Goal: Communication & Community: Answer question/provide support

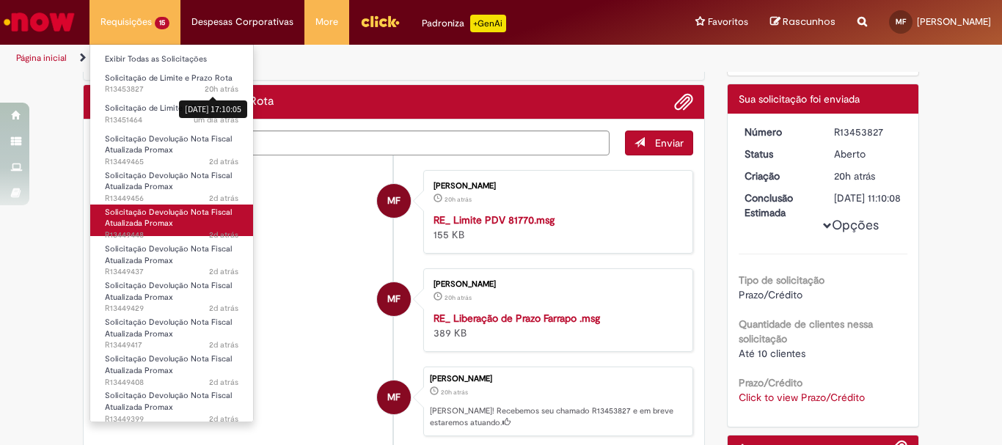
scroll to position [73, 0]
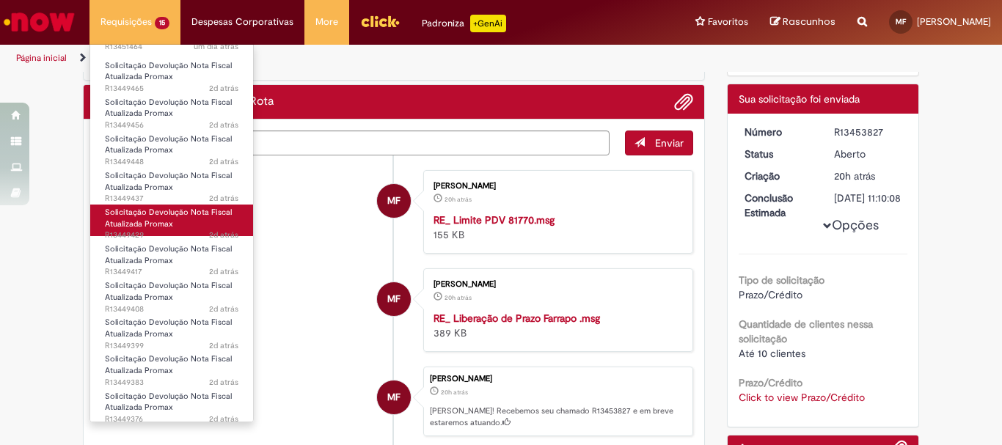
click at [152, 217] on span "Solicitação Devolução Nota Fiscal Atualizada Promax" at bounding box center [168, 218] width 127 height 23
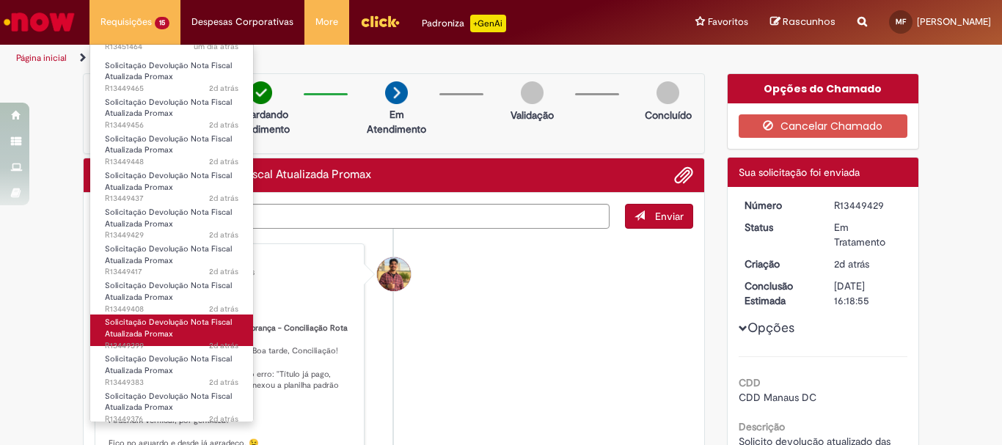
scroll to position [187, 0]
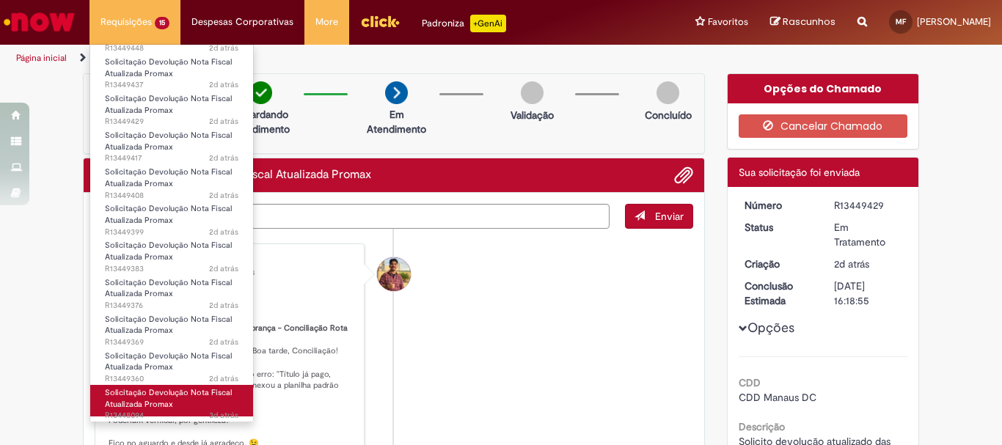
click at [180, 391] on span "Solicitação Devolução Nota Fiscal Atualizada Promax" at bounding box center [168, 398] width 127 height 23
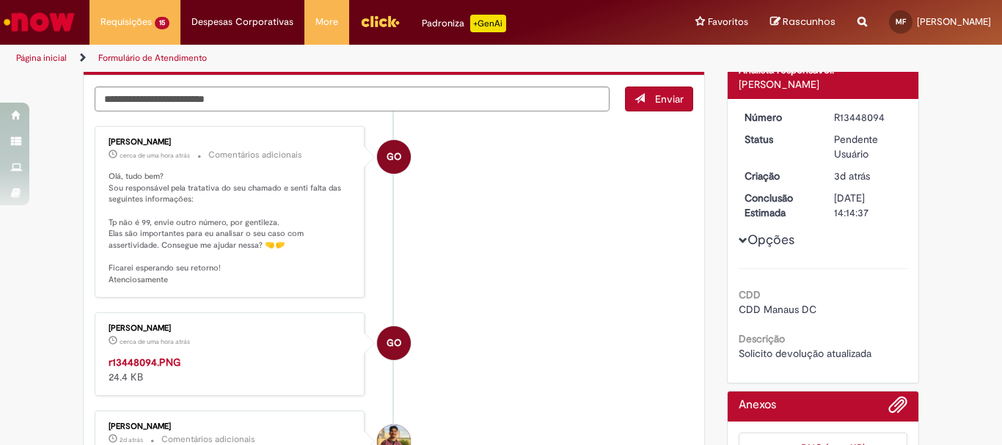
scroll to position [73, 0]
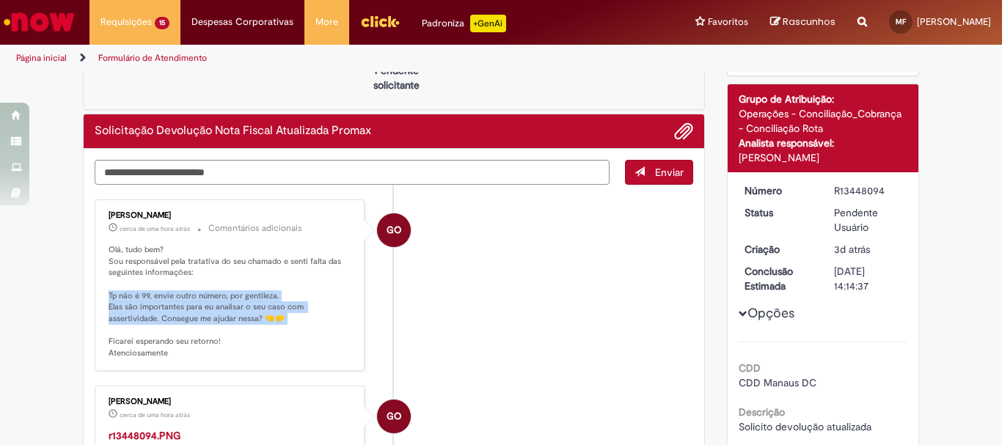
drag, startPoint x: 104, startPoint y: 295, endPoint x: 266, endPoint y: 326, distance: 164.3
click at [266, 326] on p "Olá, tudo bem? Sou responsável pela tratativa do seu chamado e senti falta das …" at bounding box center [231, 301] width 244 height 115
click at [250, 324] on p "Olá, tudo bem? Sou responsável pela tratativa do seu chamado e senti falta das …" at bounding box center [231, 301] width 244 height 115
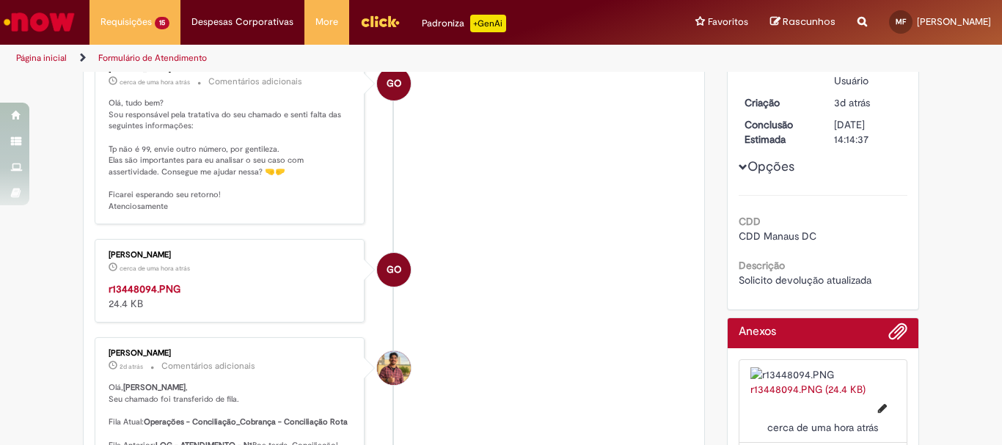
scroll to position [294, 0]
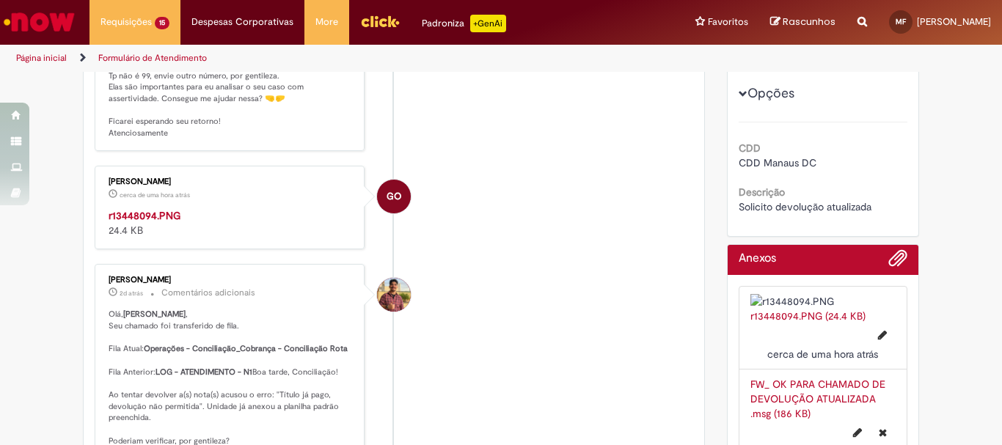
click at [198, 208] on img "Histórico de tíquete" at bounding box center [231, 208] width 244 height 0
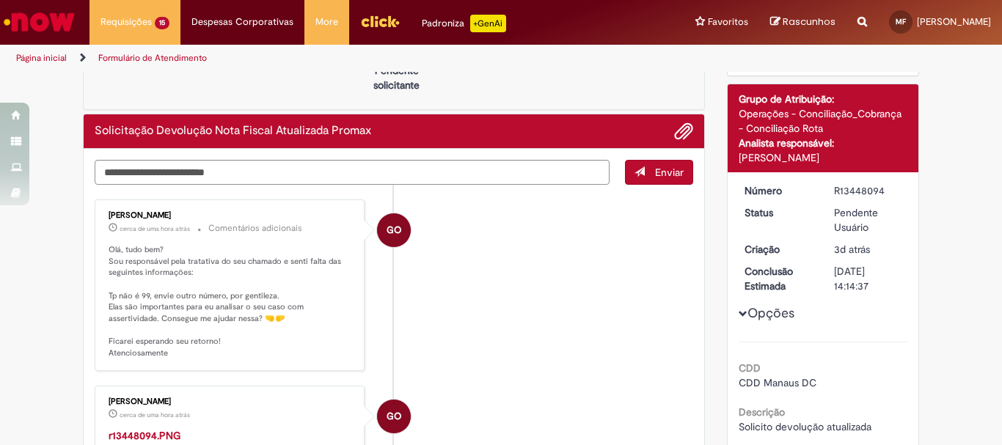
scroll to position [0, 0]
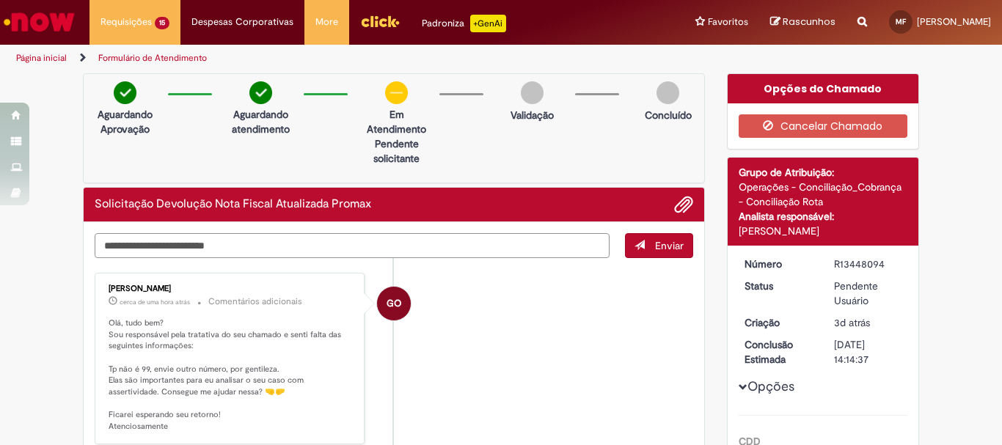
click at [427, 245] on textarea "Digite sua mensagem aqui..." at bounding box center [352, 245] width 515 height 25
type textarea "**********"
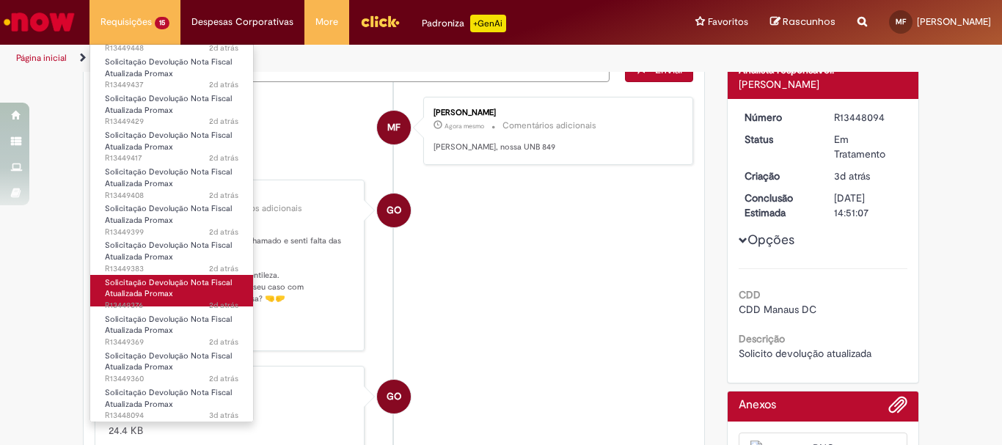
scroll to position [187, 0]
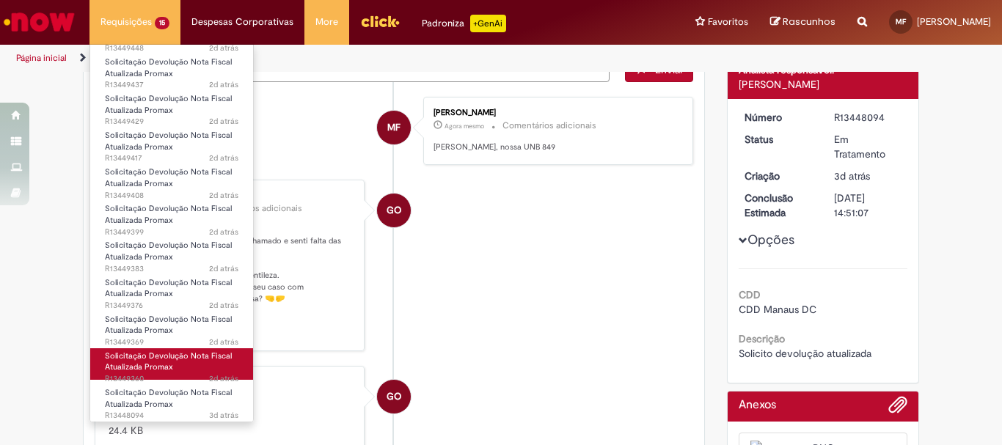
click at [194, 360] on span "Solicitação Devolução Nota Fiscal Atualizada Promax" at bounding box center [168, 362] width 127 height 23
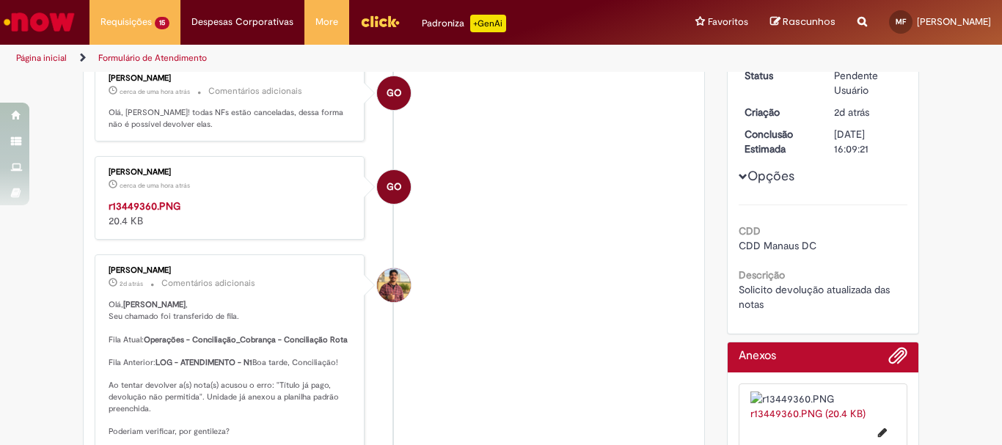
scroll to position [191, 0]
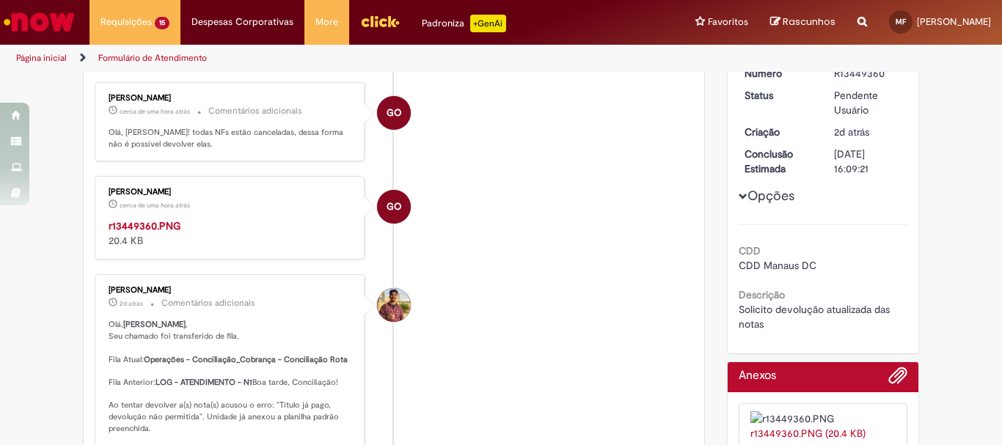
click at [217, 219] on img "Histórico de tíquete" at bounding box center [231, 219] width 244 height 0
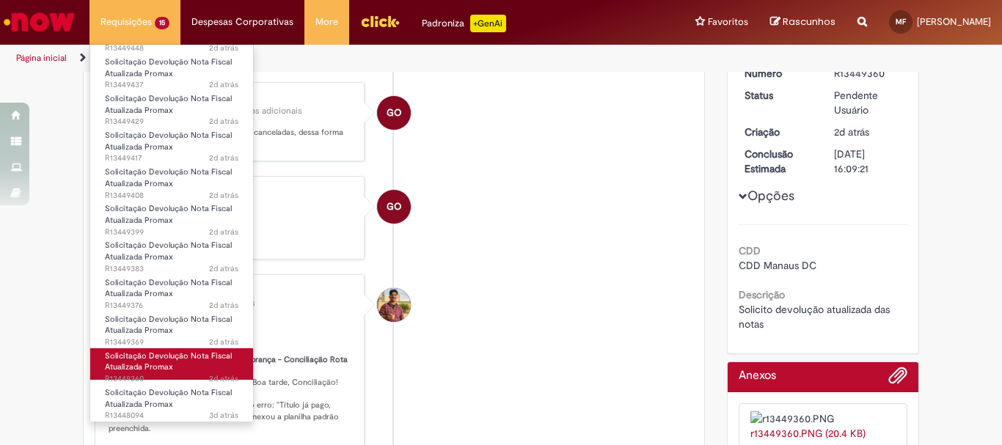
scroll to position [187, 0]
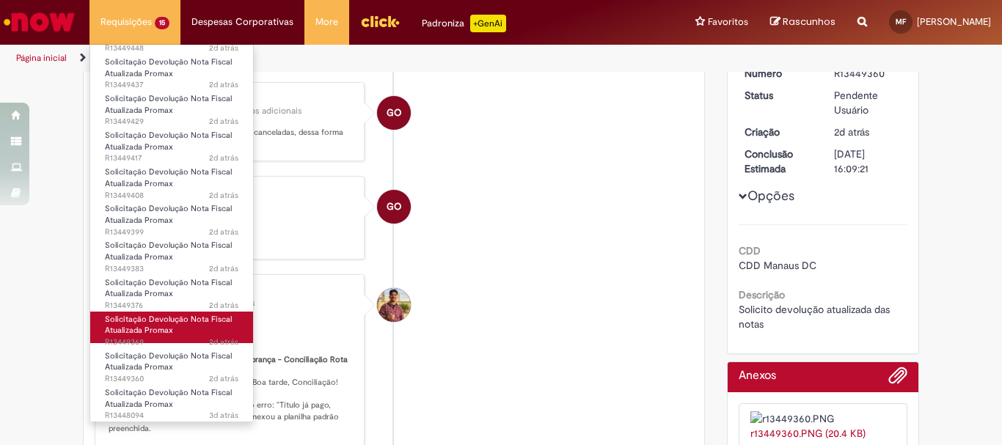
click at [210, 330] on link "Solicitação Devolução Nota Fiscal Atualizada Promax 2d atrás 2 dias atrás [DATE…" at bounding box center [171, 328] width 163 height 32
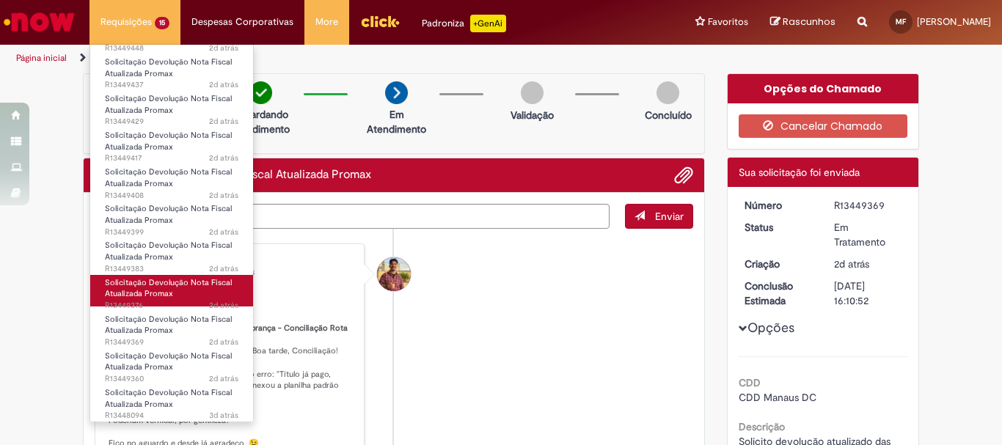
click at [181, 288] on span "Solicitação Devolução Nota Fiscal Atualizada Promax" at bounding box center [168, 288] width 127 height 23
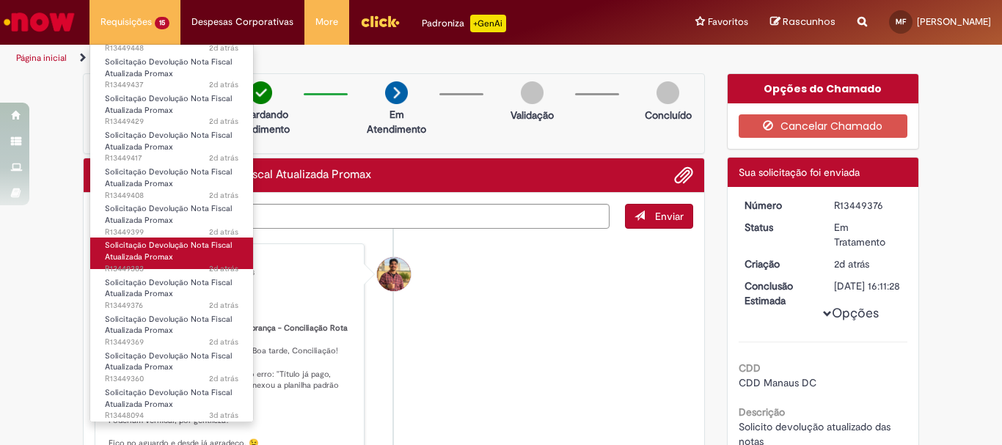
click at [167, 260] on span "Solicitação Devolução Nota Fiscal Atualizada Promax" at bounding box center [168, 251] width 127 height 23
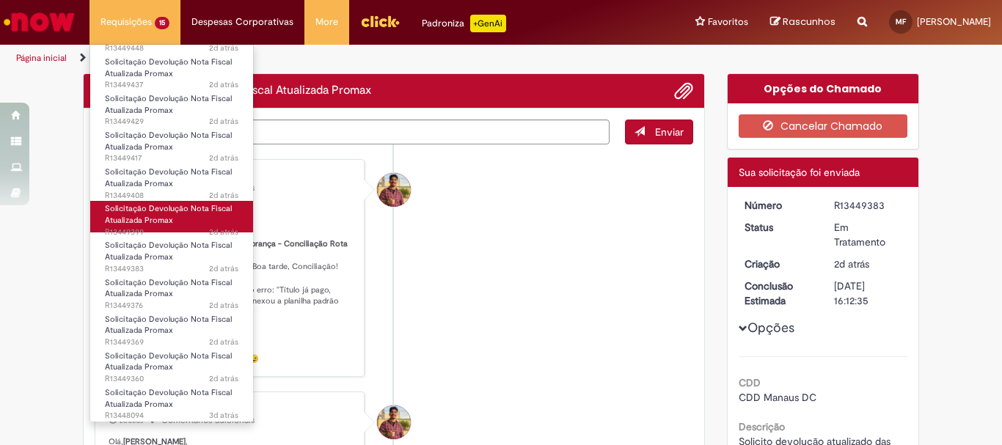
click at [175, 221] on link "Solicitação Devolução Nota Fiscal Atualizada Promax 2d atrás 2 dias atrás R1344…" at bounding box center [171, 217] width 163 height 32
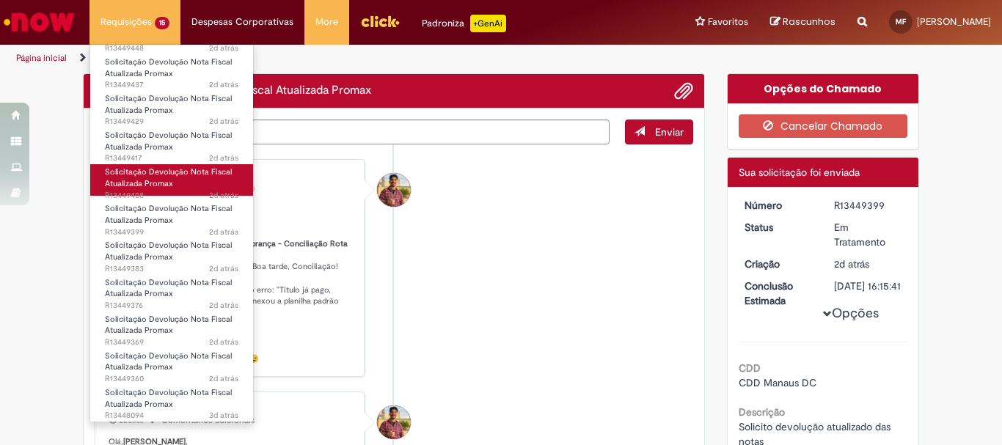
click at [183, 185] on link "Solicitação Devolução Nota Fiscal Atualizada Promax 2d atrás 2 dias atrás R1344…" at bounding box center [171, 180] width 163 height 32
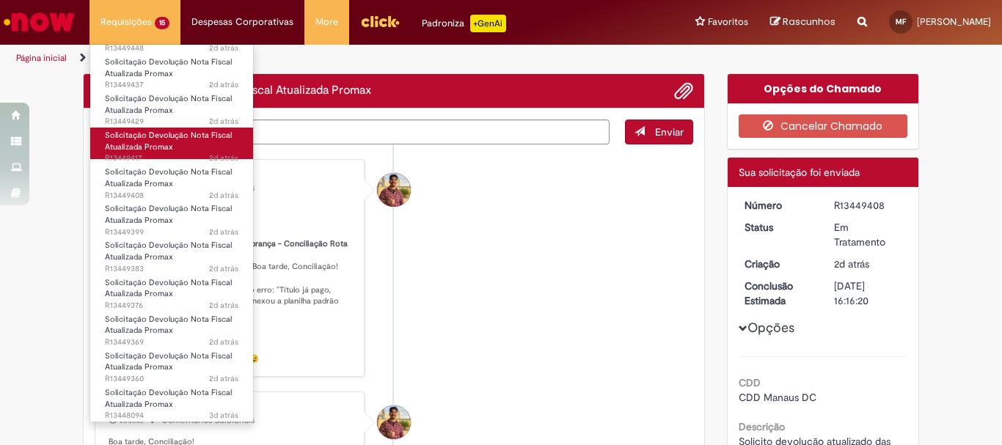
click at [182, 156] on span "2d atrás 2 dias atrás R13449417" at bounding box center [172, 159] width 134 height 12
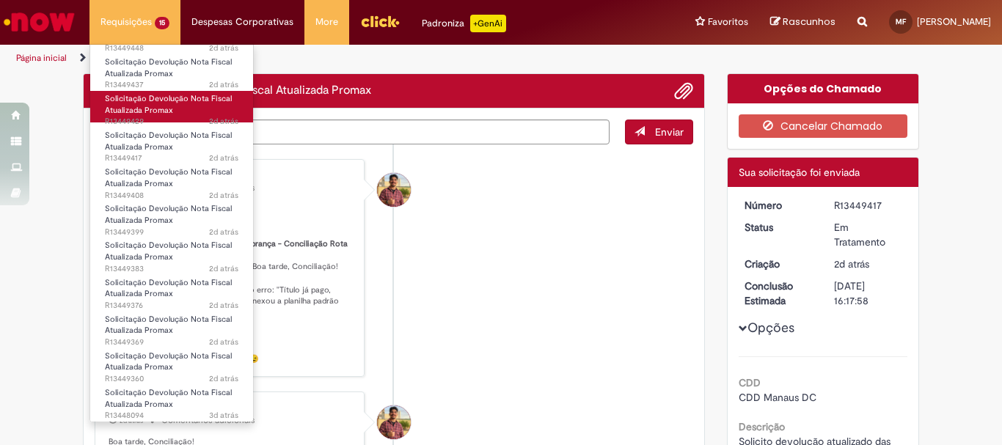
click at [181, 114] on link "Solicitação Devolução Nota Fiscal Atualizada Promax 2d atrás 2 dias atrás R1344…" at bounding box center [171, 107] width 163 height 32
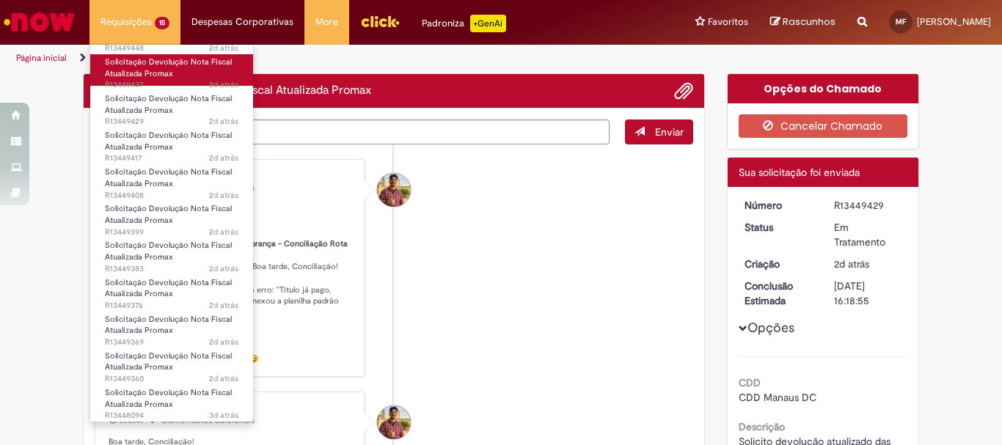
click at [182, 82] on span "2d atrás 2 dias atrás R13449437" at bounding box center [172, 85] width 134 height 12
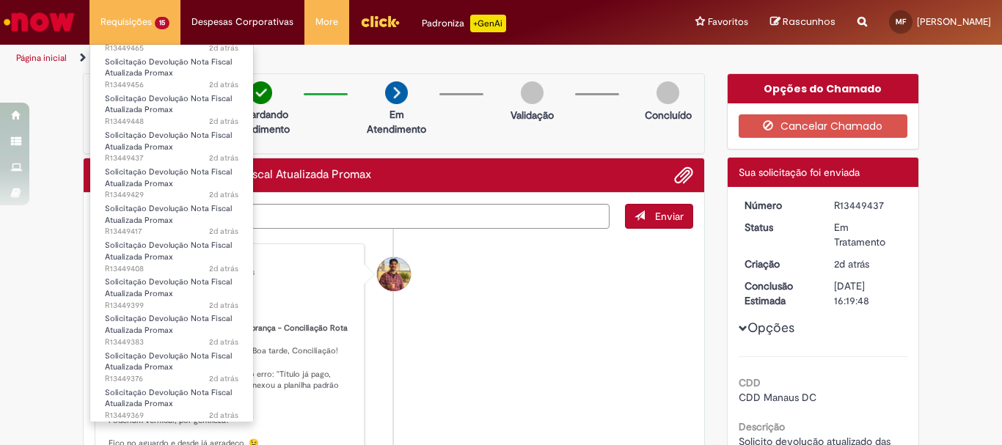
scroll to position [187, 0]
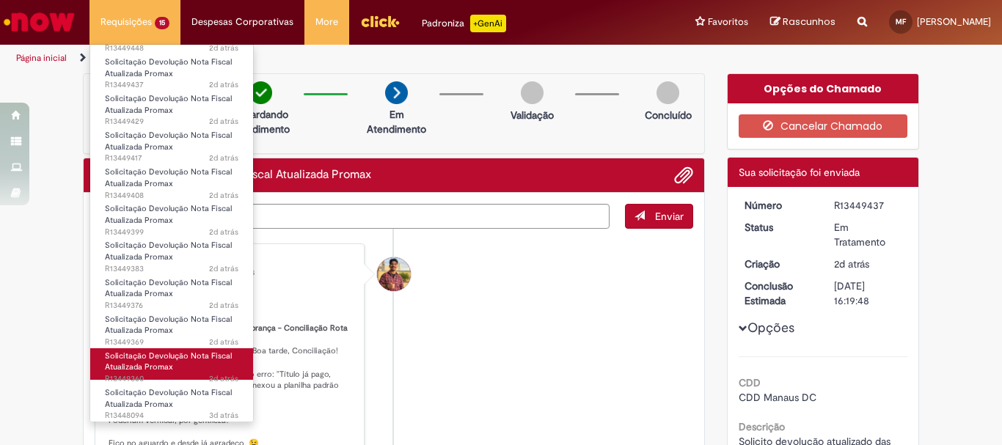
click at [192, 360] on span "Solicitação Devolução Nota Fiscal Atualizada Promax" at bounding box center [168, 362] width 127 height 23
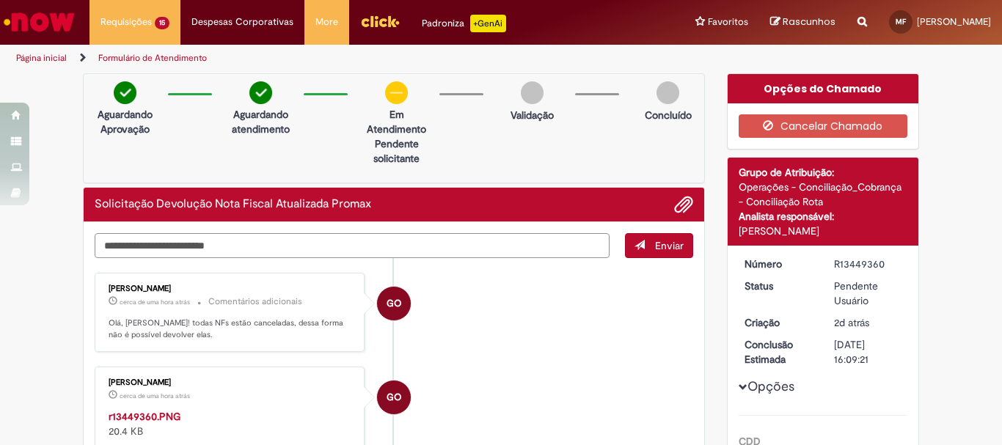
click at [368, 247] on textarea "Digite sua mensagem aqui..." at bounding box center [352, 245] width 515 height 25
type textarea "**********"
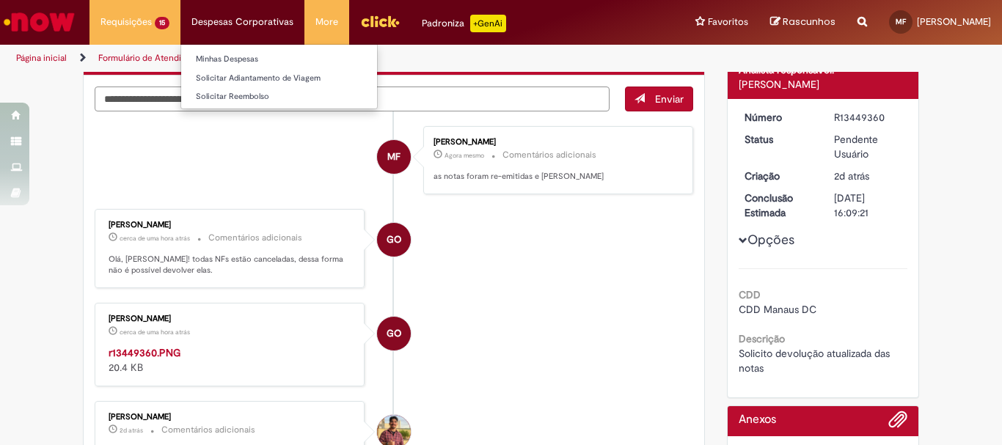
scroll to position [117, 0]
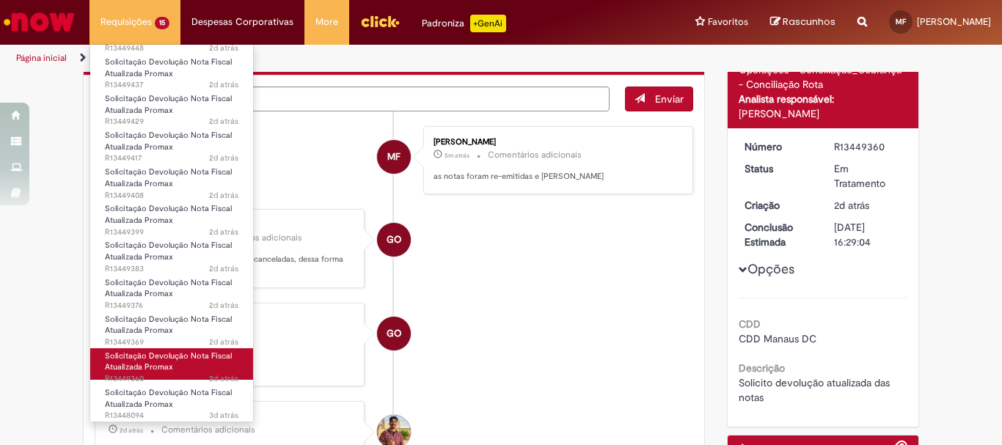
click at [176, 372] on link "Solicitação Devolução Nota Fiscal Atualizada Promax 2d atrás 2 dias atrás R1344…" at bounding box center [171, 365] width 163 height 32
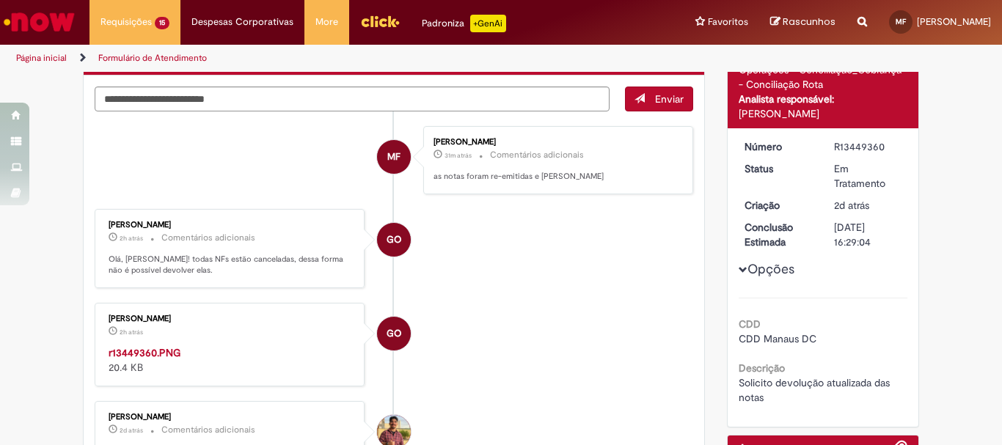
scroll to position [0, 0]
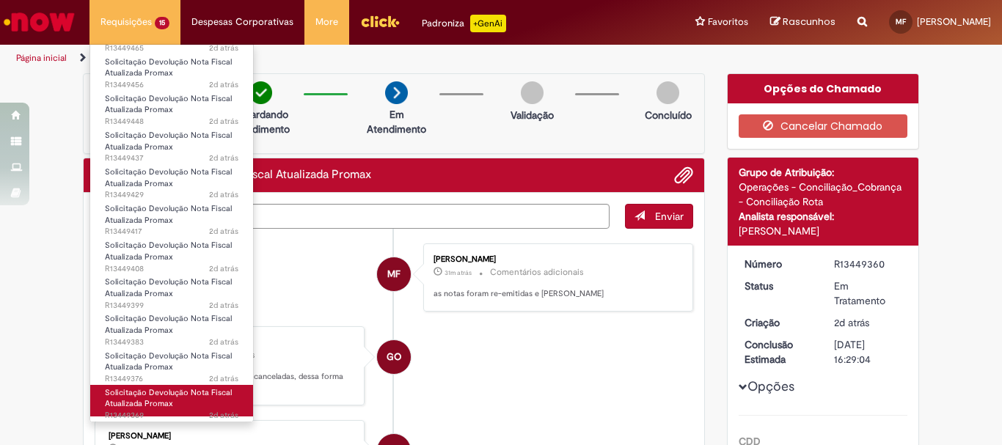
click at [169, 400] on span "Solicitação Devolução Nota Fiscal Atualizada Promax" at bounding box center [168, 398] width 127 height 23
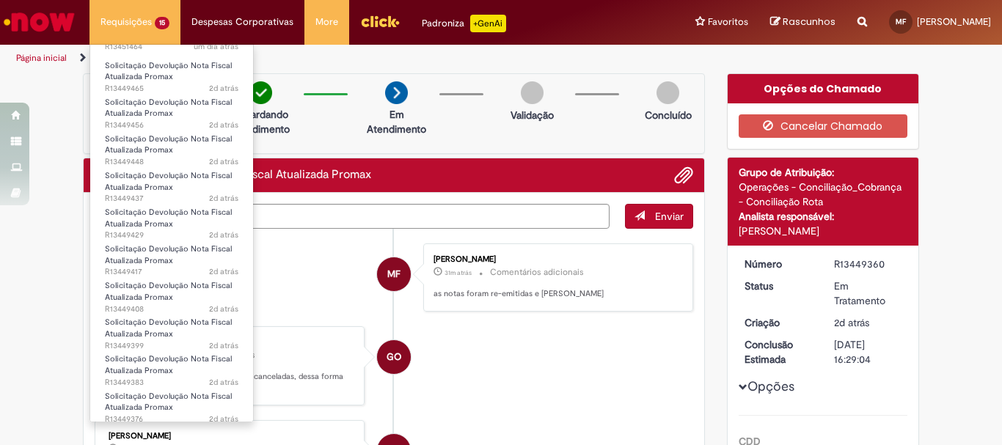
scroll to position [187, 0]
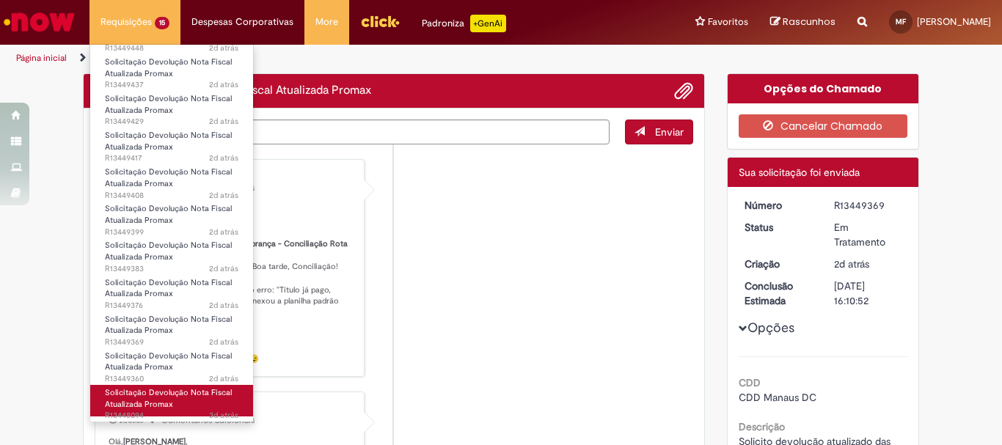
click at [199, 395] on span "Solicitação Devolução Nota Fiscal Atualizada Promax" at bounding box center [168, 398] width 127 height 23
